Goal: Register for event/course

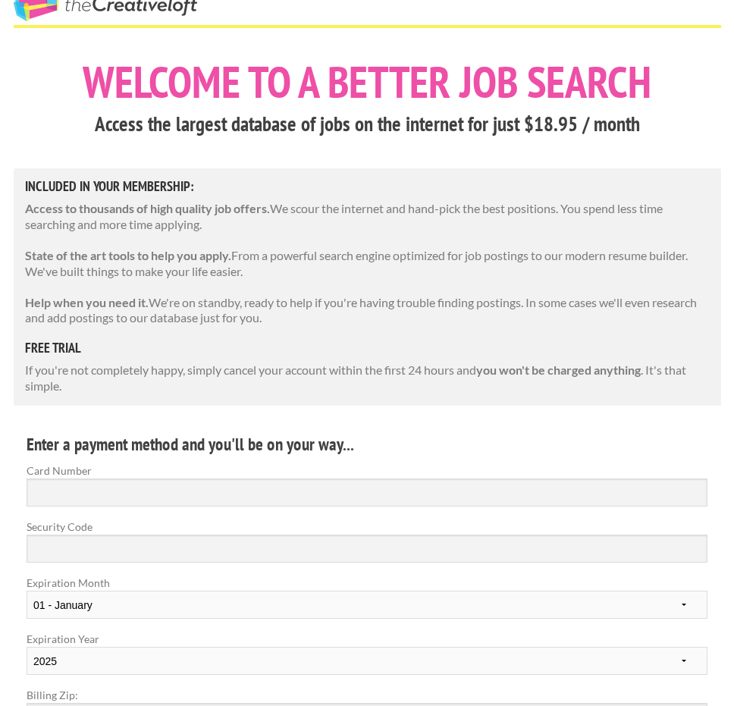
scroll to position [227, 0]
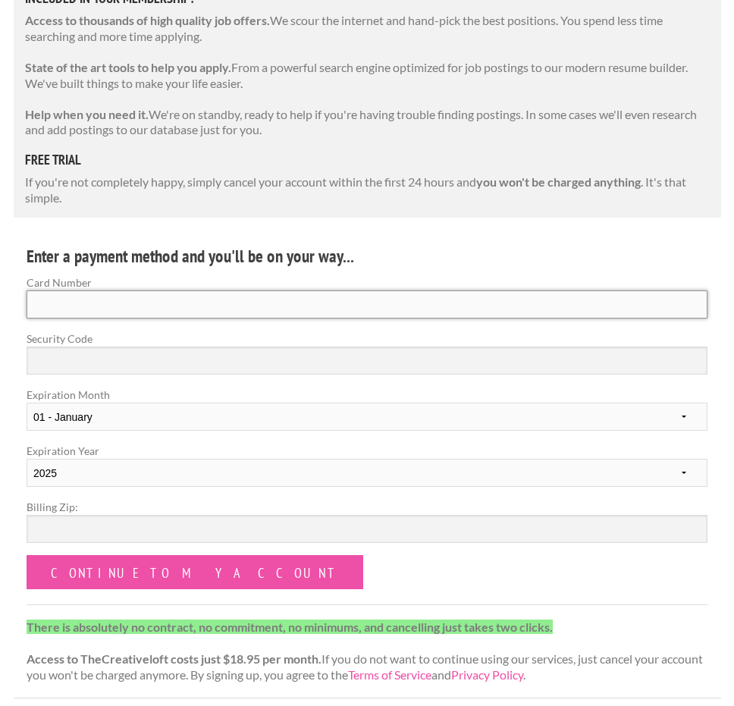
click at [259, 296] on input "Card Number" at bounding box center [367, 304] width 681 height 28
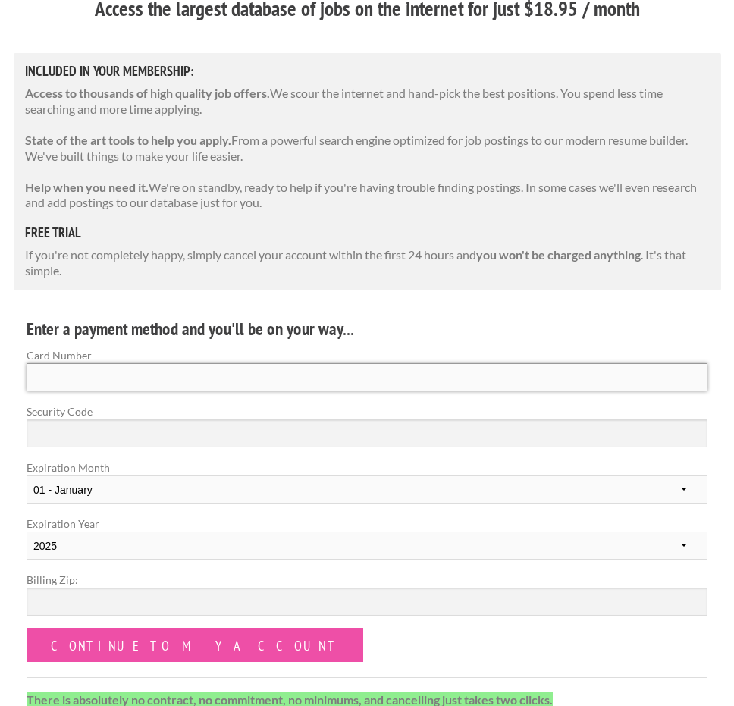
scroll to position [152, 0]
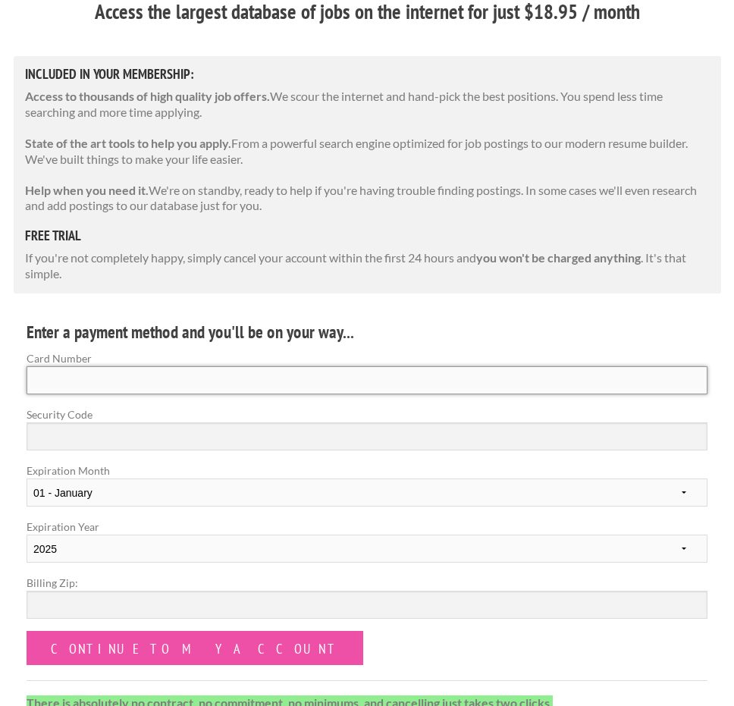
click at [194, 375] on input "Card Number" at bounding box center [367, 380] width 681 height 28
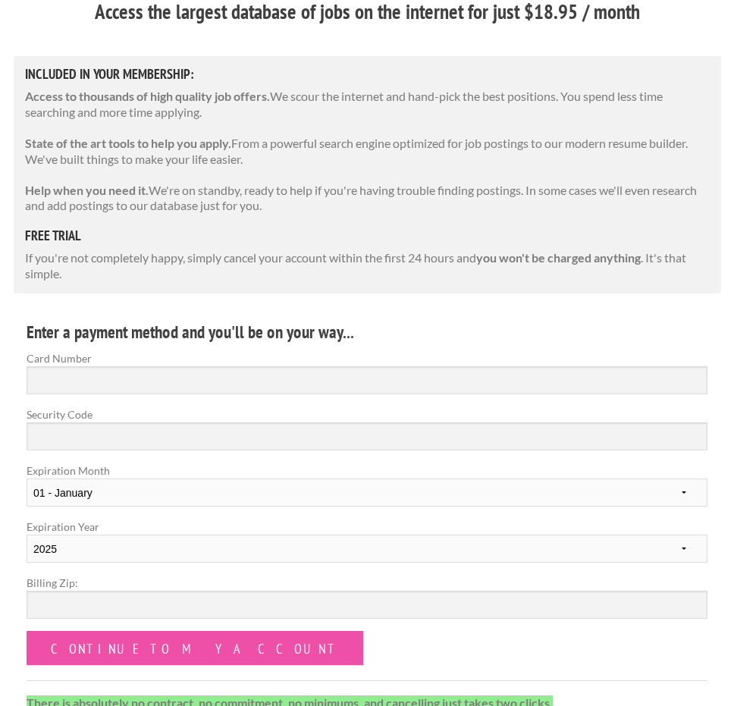
type input "341180729791002"
select select "09"
select select "2029"
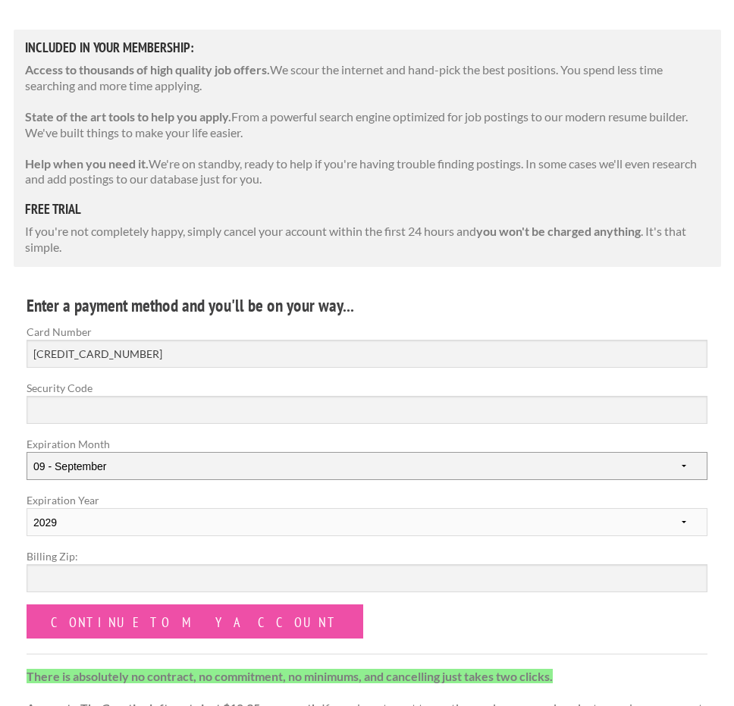
scroll to position [227, 0]
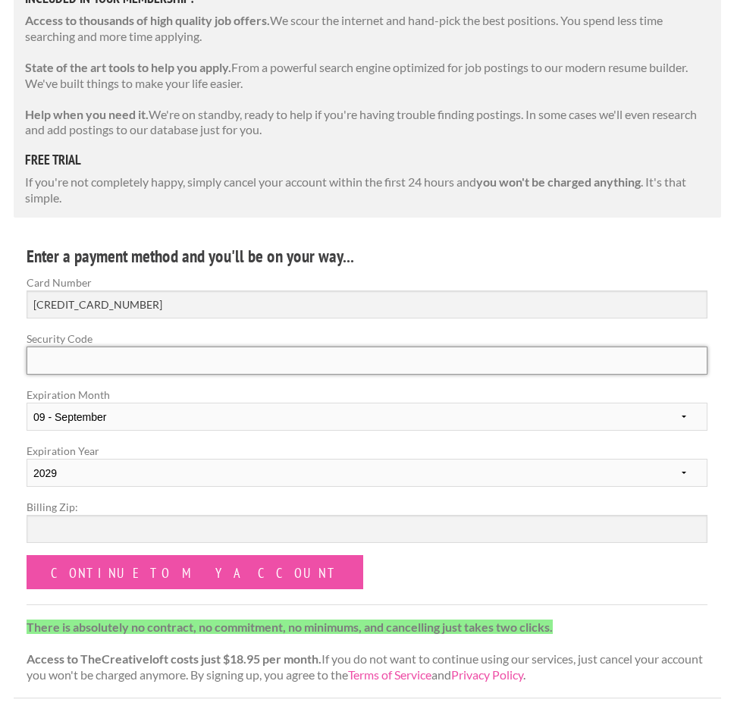
click at [174, 357] on input "Security Code" at bounding box center [367, 361] width 681 height 28
type input "0037"
click at [77, 541] on input "Billing Zip:" at bounding box center [367, 529] width 681 height 28
type input "98408"
click at [315, 557] on form "Card Number 341180729791002 Security Code 0037 Expiration Month 01 - January 02…" at bounding box center [367, 432] width 681 height 315
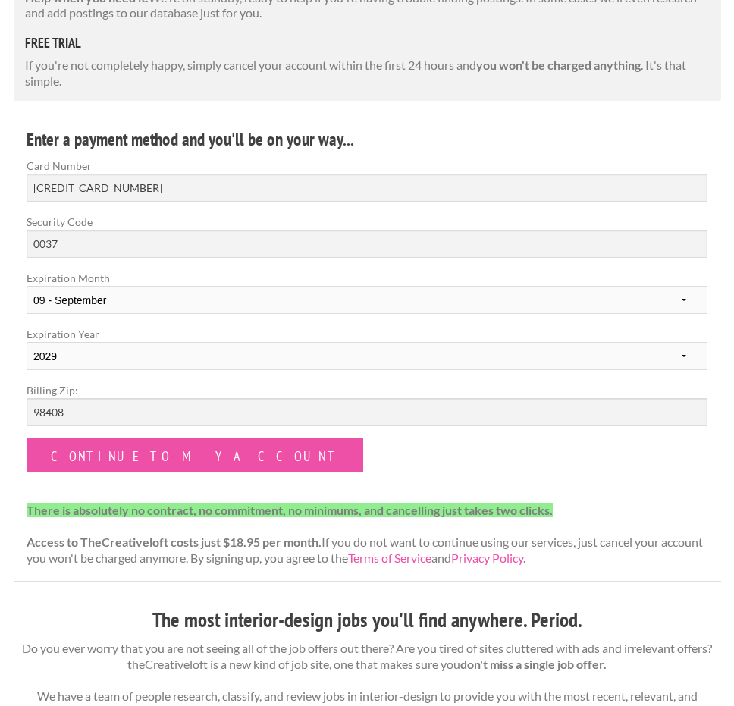
scroll to position [379, 0]
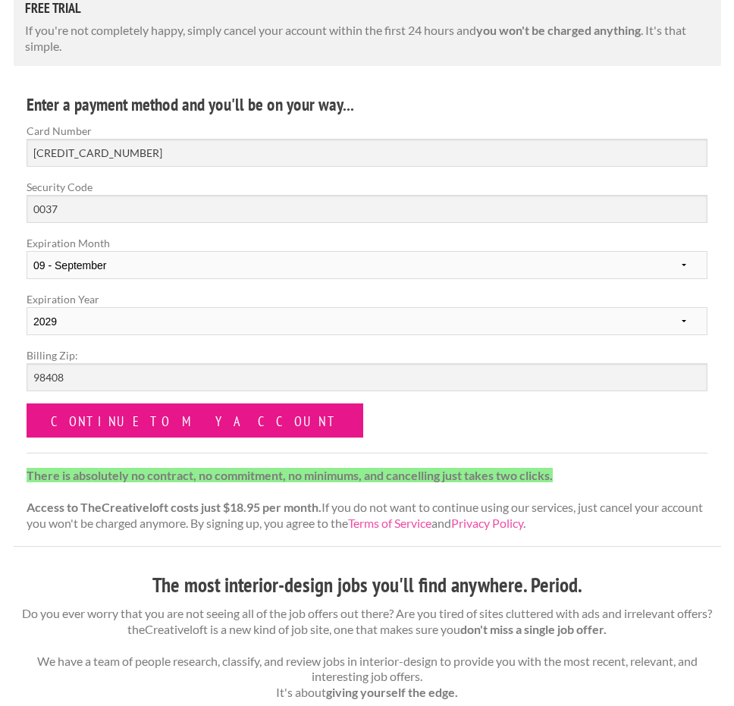
click at [177, 424] on input "Continue to my account" at bounding box center [195, 420] width 337 height 34
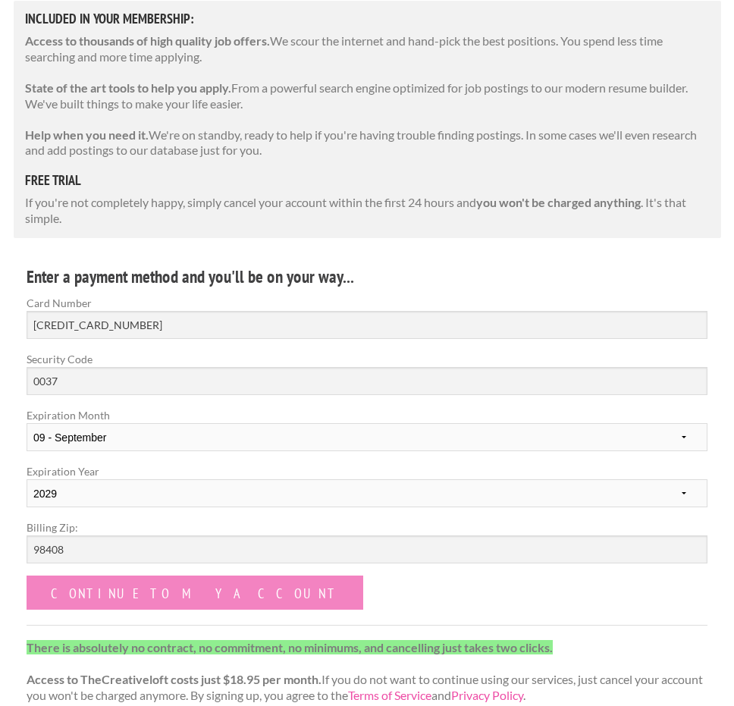
scroll to position [152, 0]
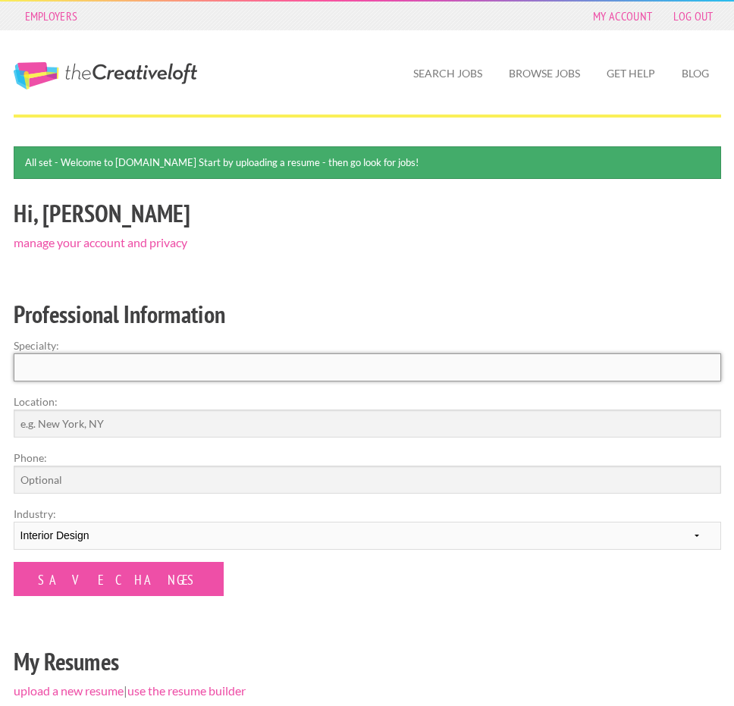
click at [43, 358] on input "Specialty:" at bounding box center [368, 367] width 708 height 28
type input "Interior Design"
click at [82, 401] on label "Location:" at bounding box center [368, 402] width 708 height 16
click at [82, 409] on input "Location:" at bounding box center [368, 423] width 708 height 28
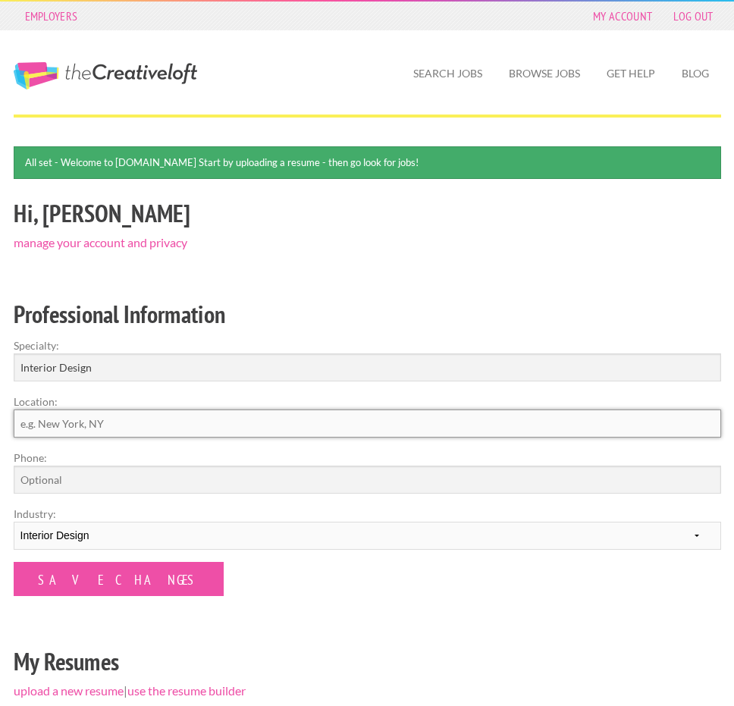
click at [89, 412] on input "Location:" at bounding box center [368, 423] width 708 height 28
type input "Raleigh, North Carolina"
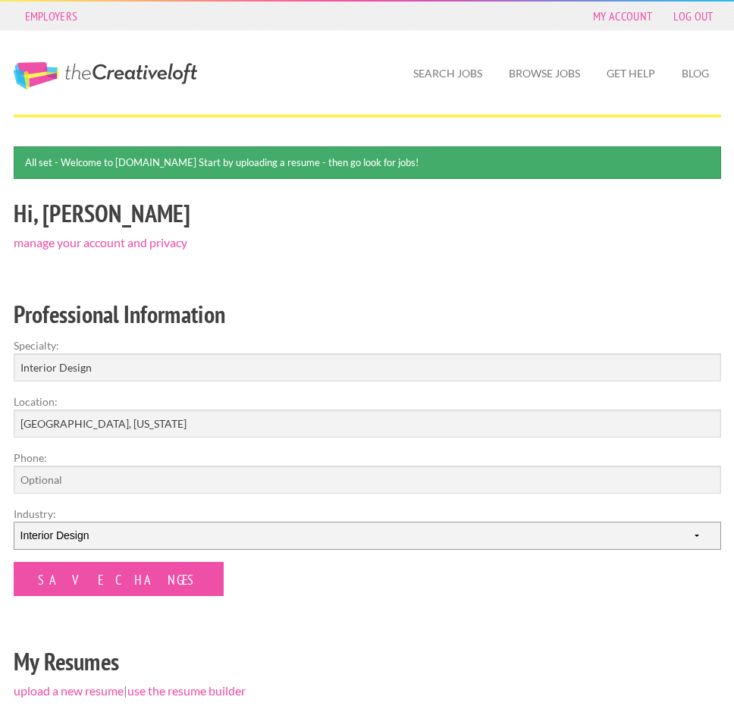
click at [82, 535] on select "--------- Fashion Interior Design Photography Event Planning Entertainment Musi…" at bounding box center [368, 536] width 708 height 28
click at [14, 522] on select "--------- Fashion Interior Design Photography Event Planning Entertainment Musi…" at bounding box center [368, 536] width 708 height 28
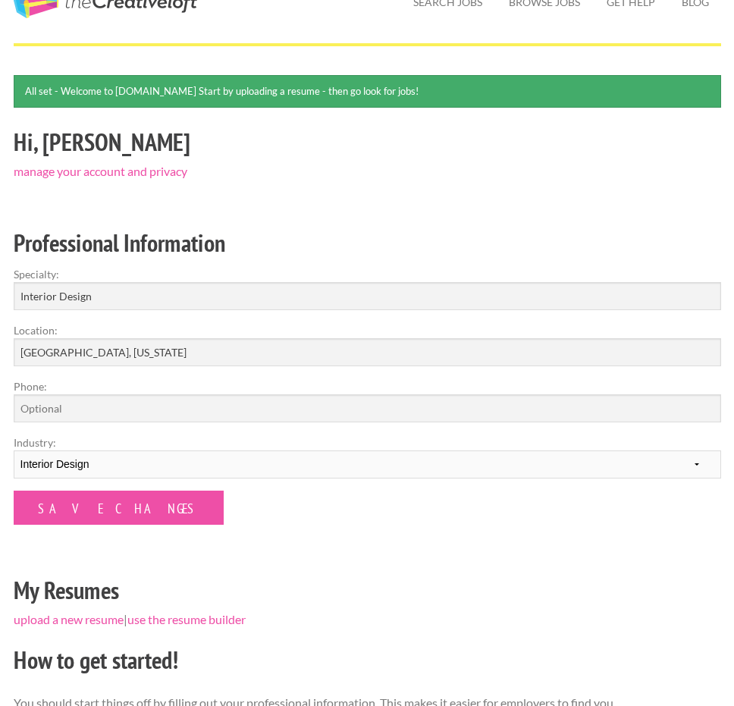
scroll to position [76, 0]
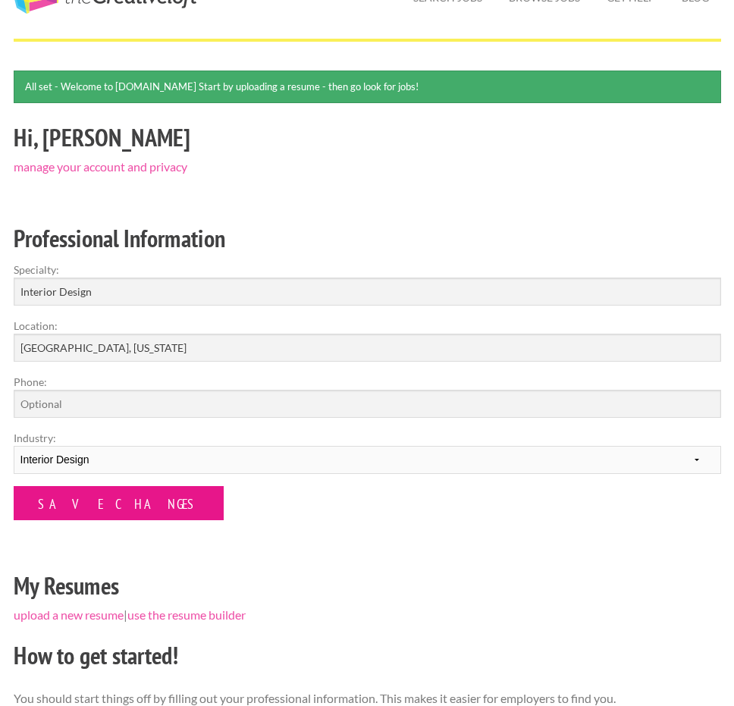
click at [78, 503] on input "Save Changes" at bounding box center [119, 503] width 210 height 34
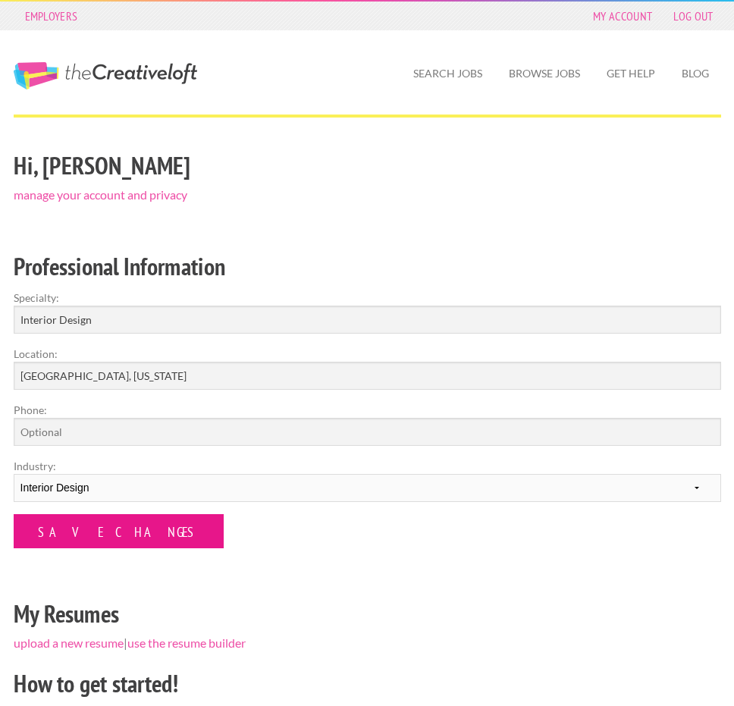
click at [33, 533] on input "Save Changes" at bounding box center [119, 531] width 210 height 34
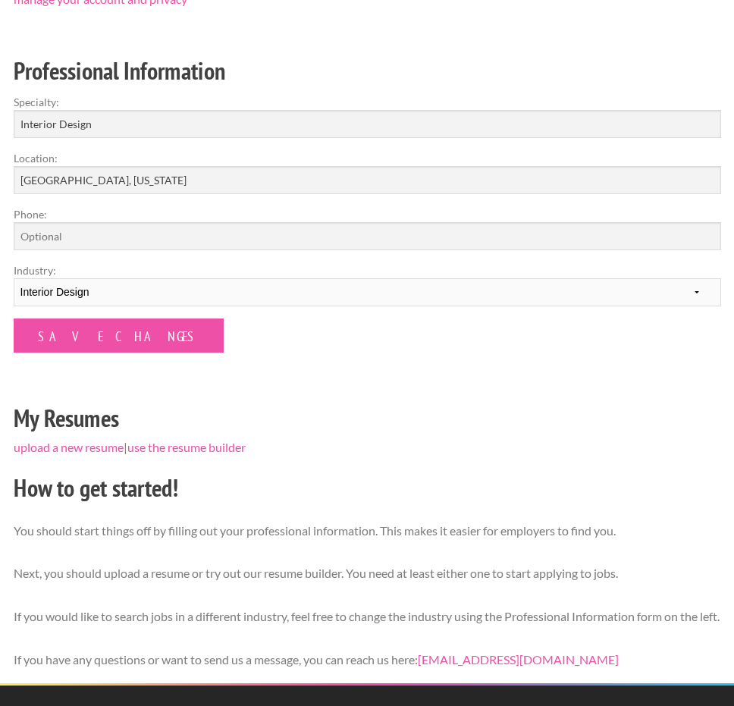
scroll to position [162, 0]
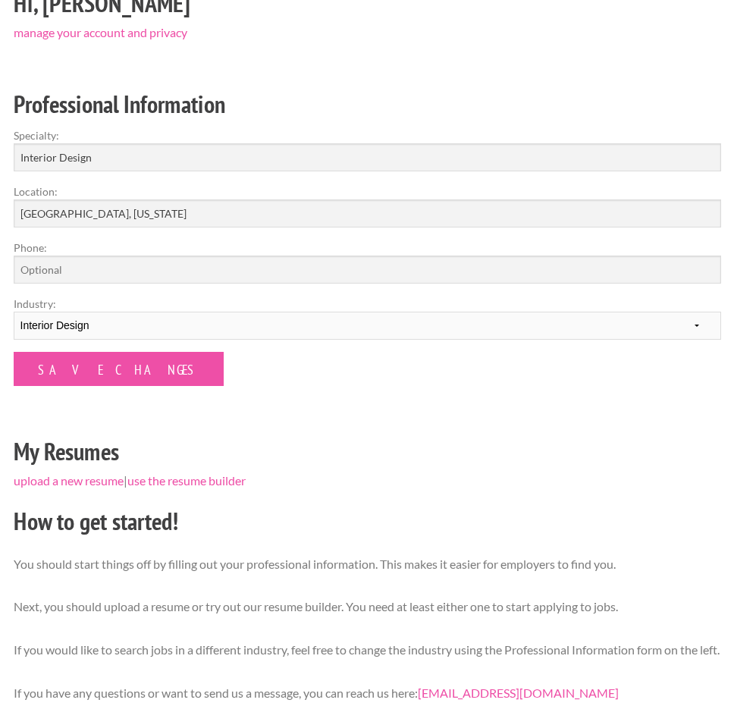
click at [78, 350] on form "Specialty: Interior Design Location: Raleigh, North Carolina Phone: Industry: -…" at bounding box center [368, 256] width 708 height 259
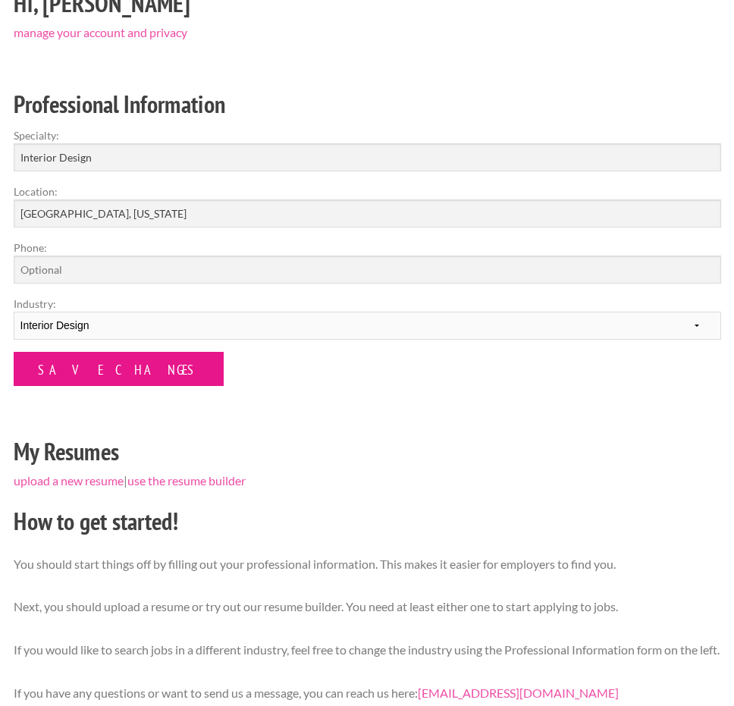
click at [77, 361] on input "Save Changes" at bounding box center [119, 369] width 210 height 34
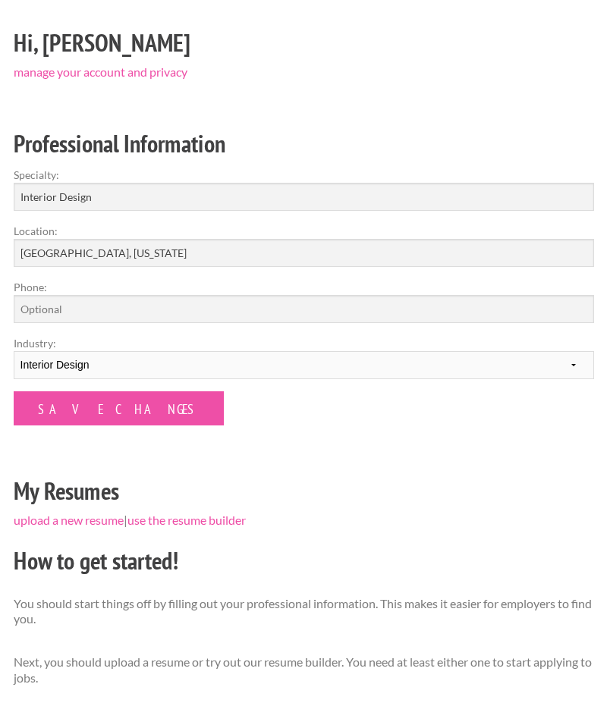
scroll to position [76, 0]
